Goal: Find specific page/section: Find specific page/section

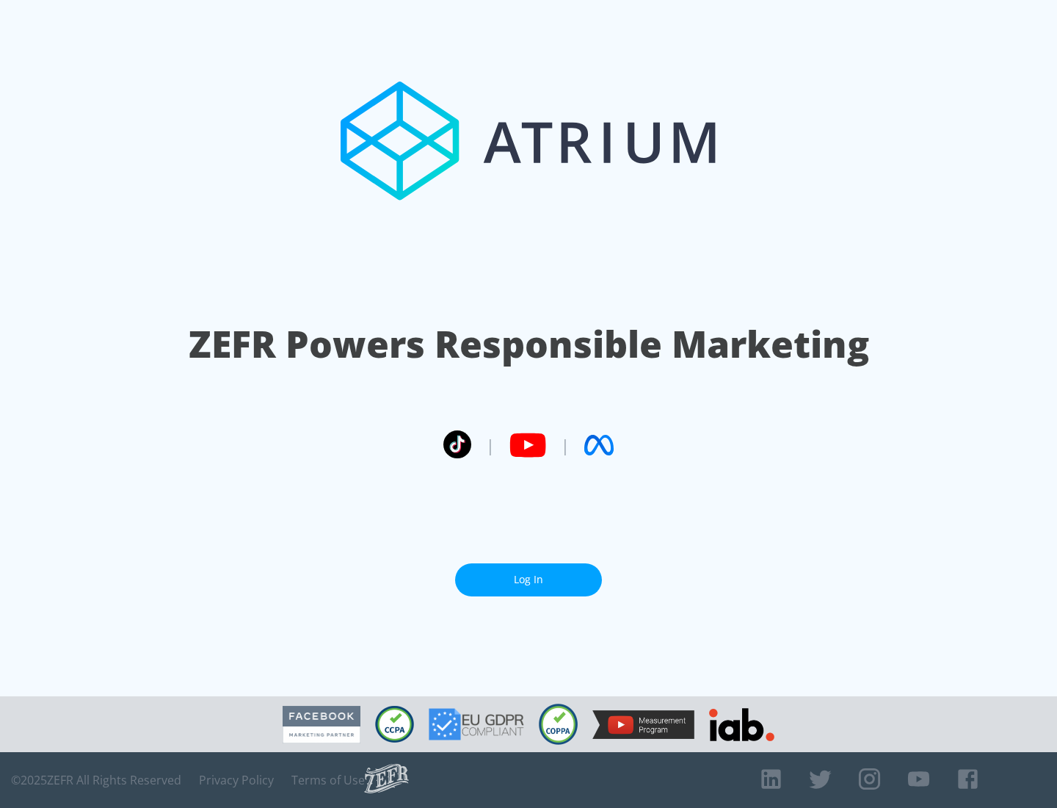
click at [529, 574] on link "Log In" at bounding box center [528, 579] width 147 height 33
